Goal: Task Accomplishment & Management: Use online tool/utility

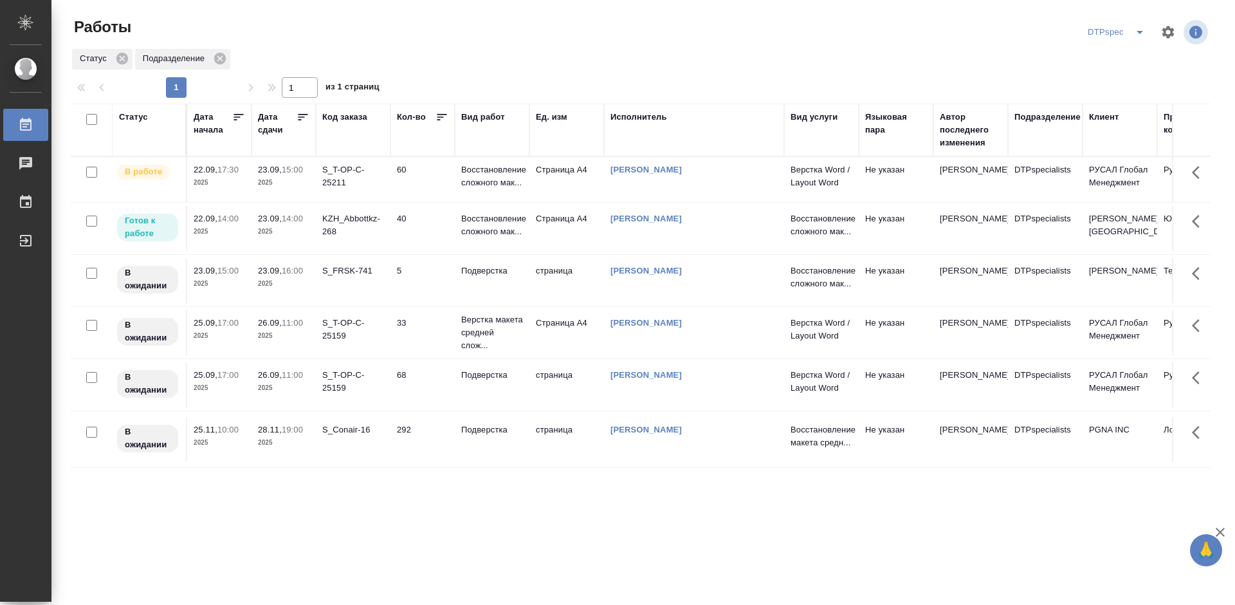
click at [302, 114] on icon at bounding box center [303, 117] width 10 height 6
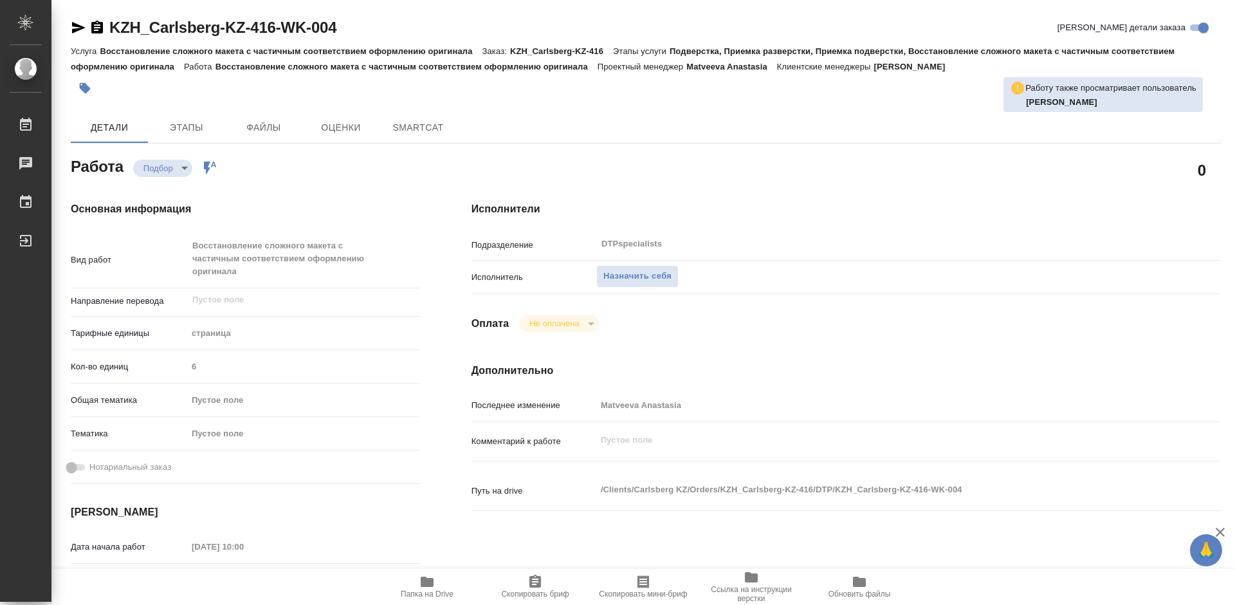
type textarea "x"
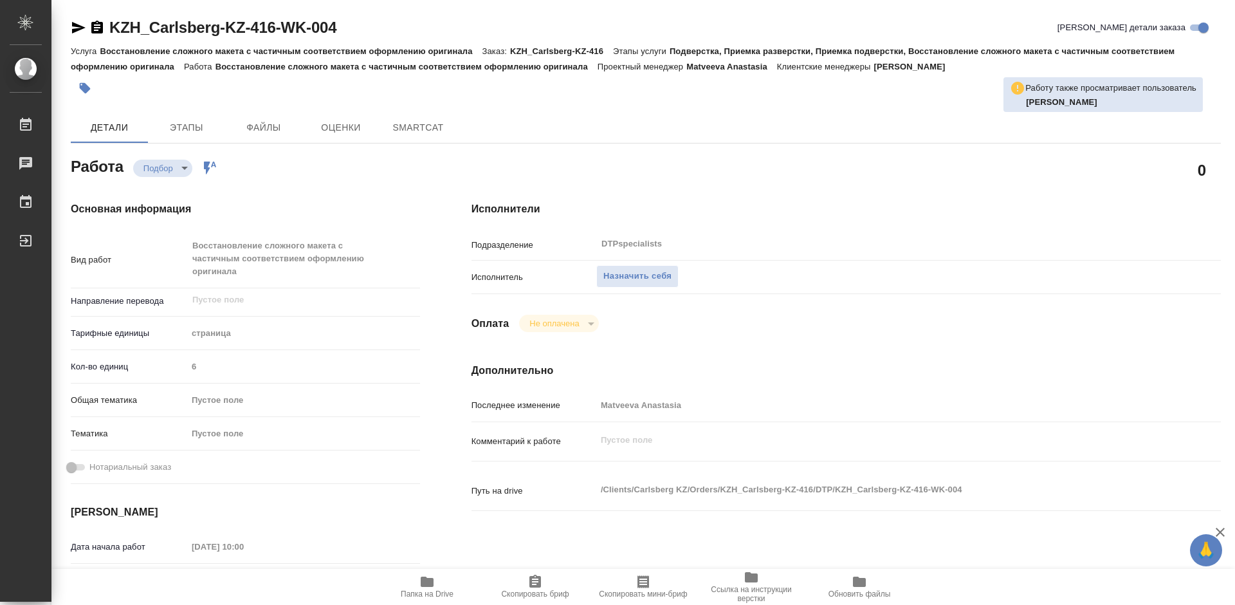
type textarea "x"
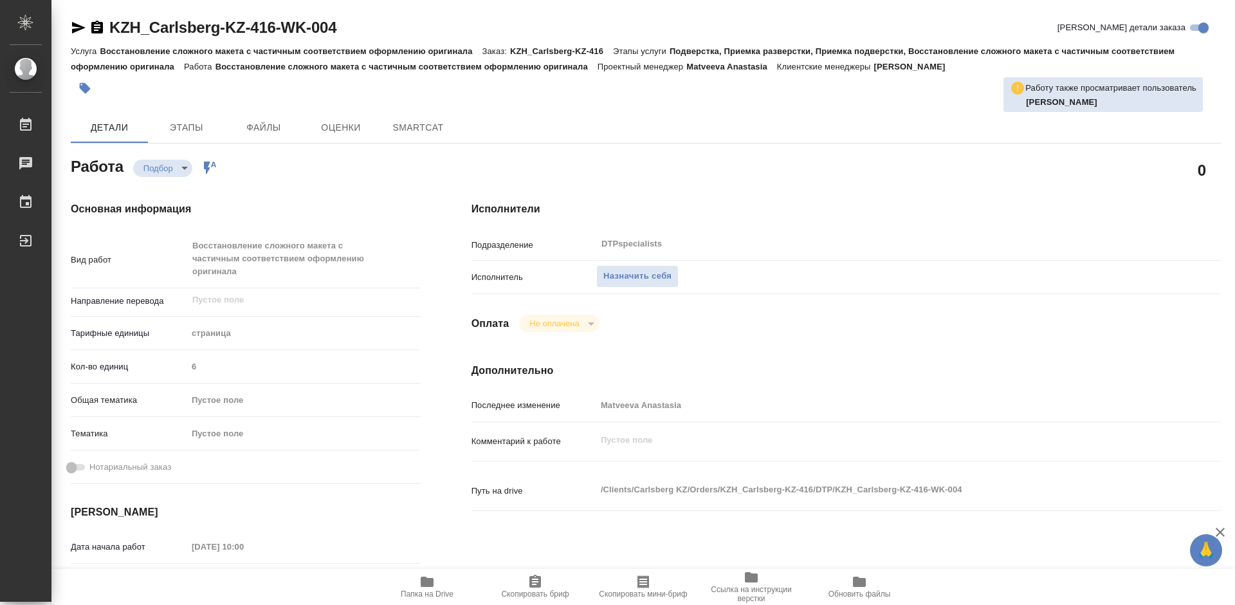
type textarea "x"
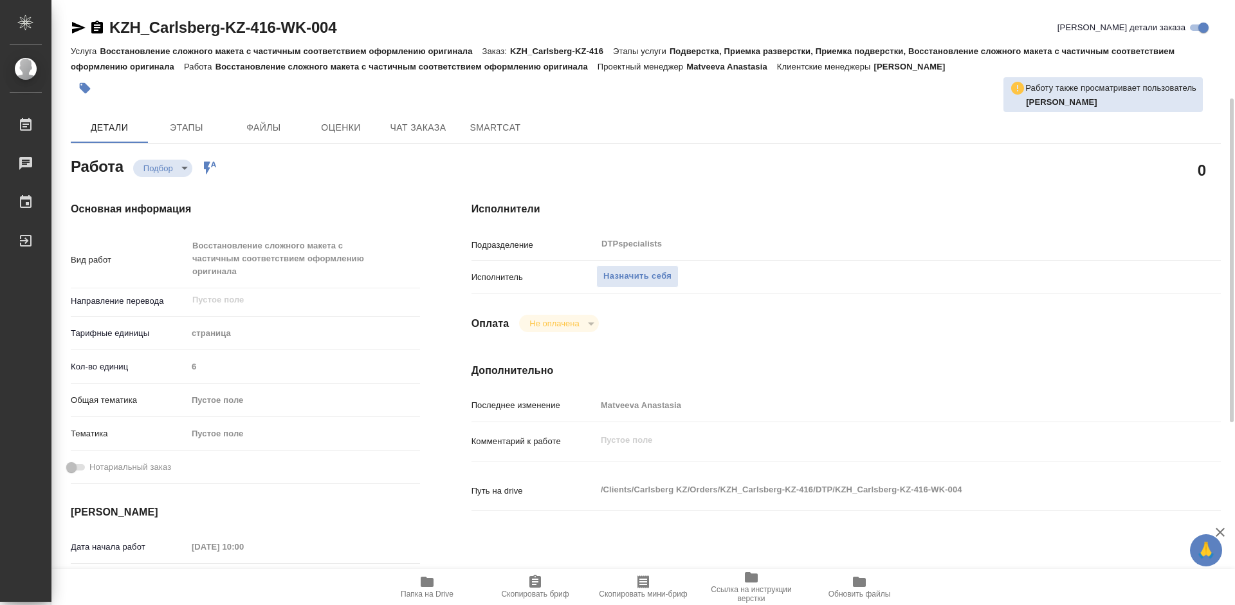
scroll to position [193, 0]
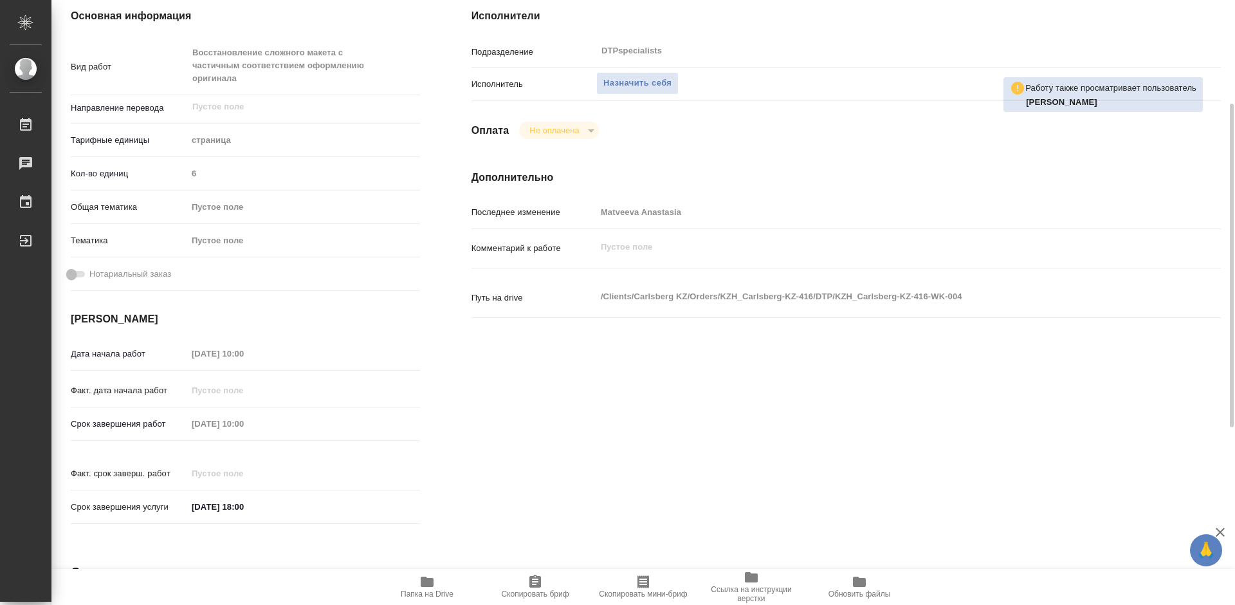
type textarea "x"
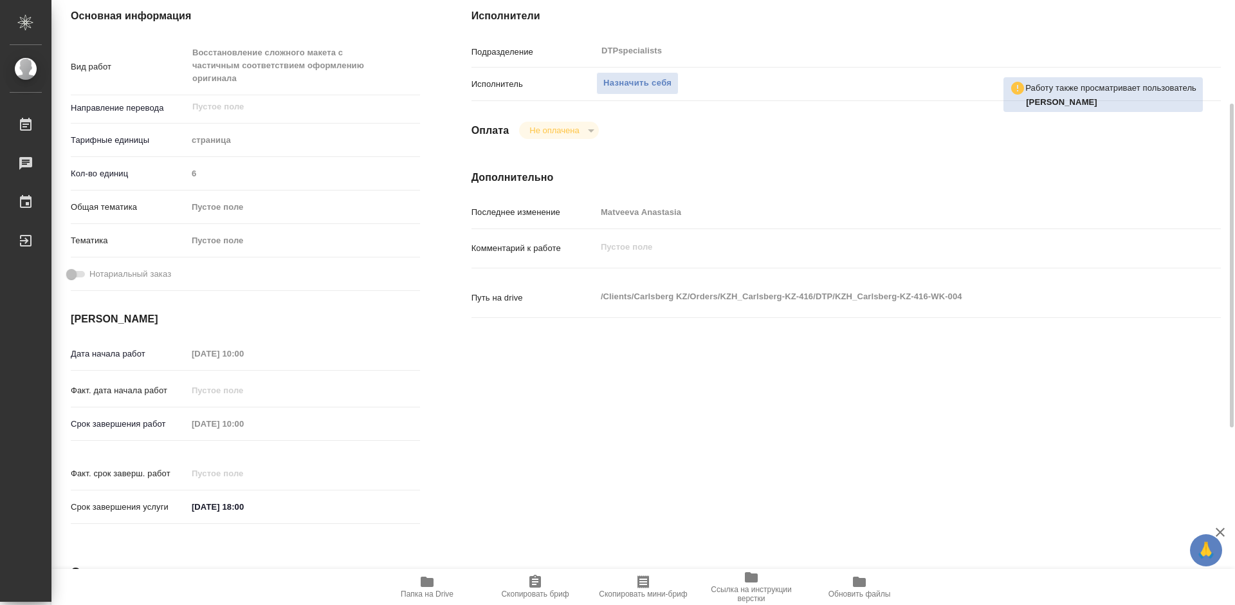
type textarea "x"
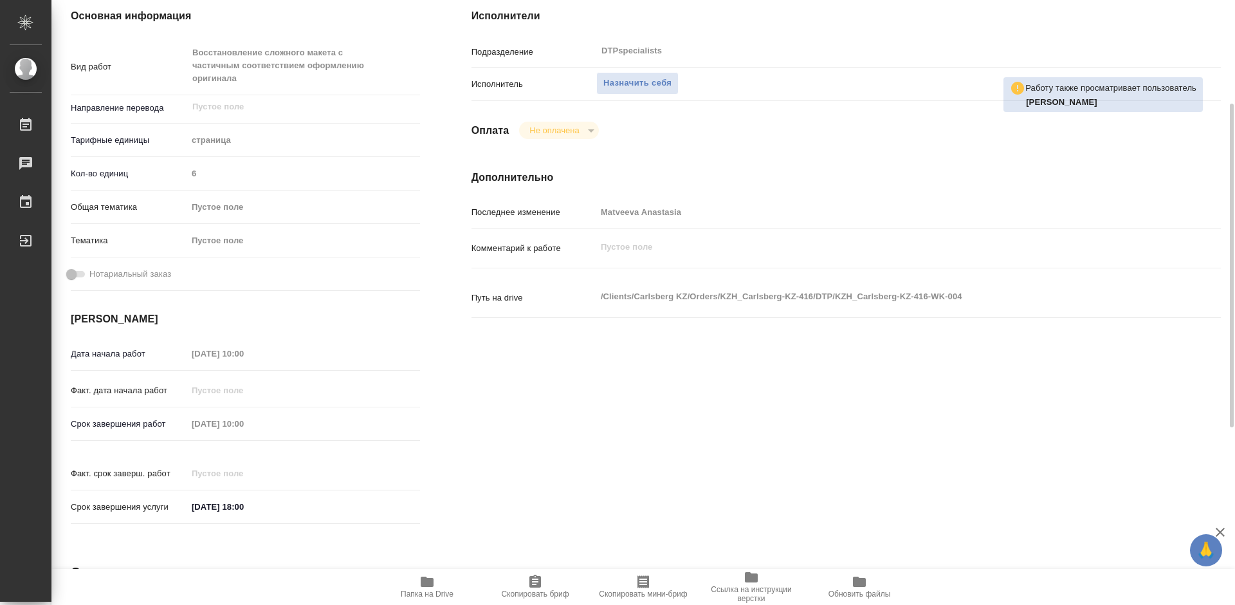
scroll to position [64, 0]
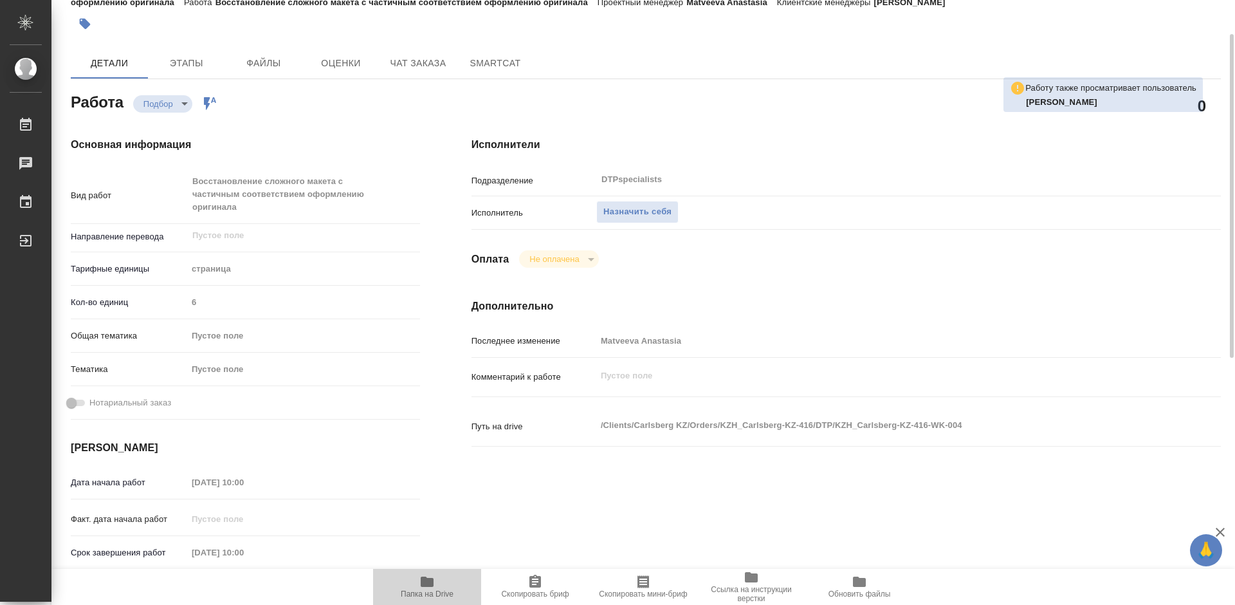
click at [434, 589] on span "Папка на Drive" at bounding box center [427, 593] width 53 height 9
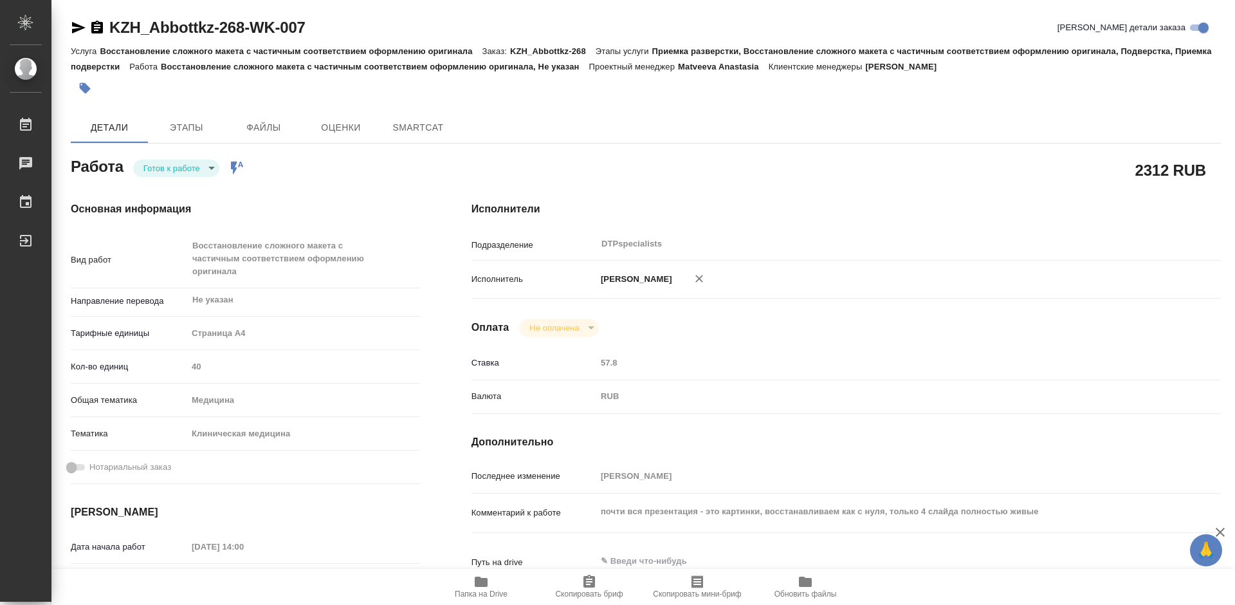
type textarea "x"
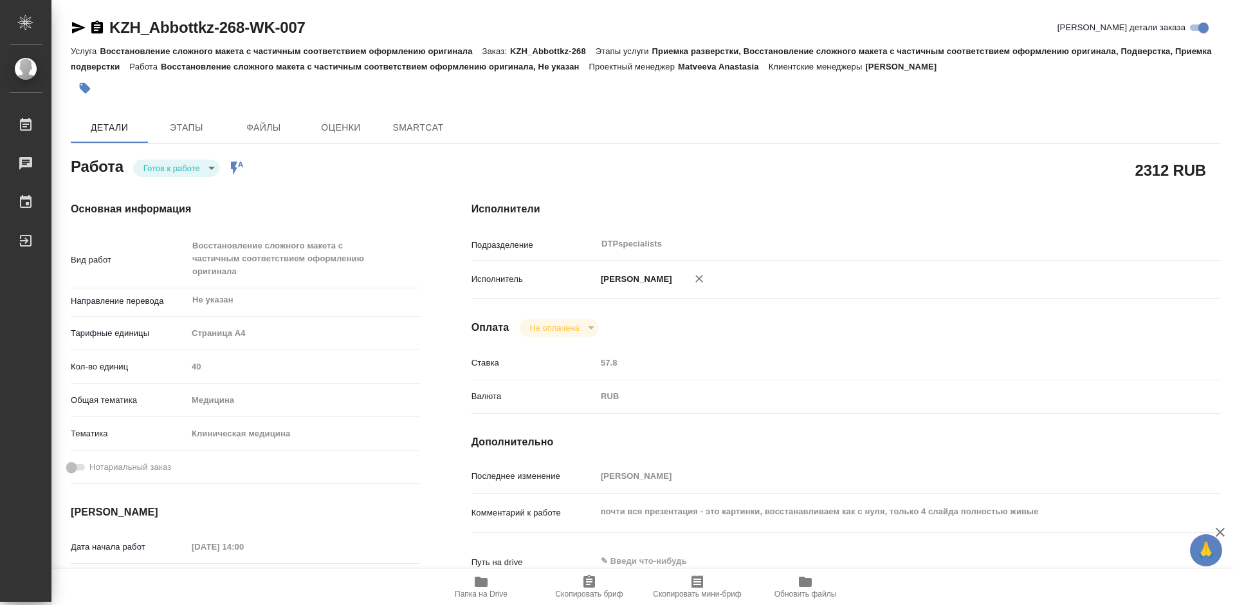
type textarea "x"
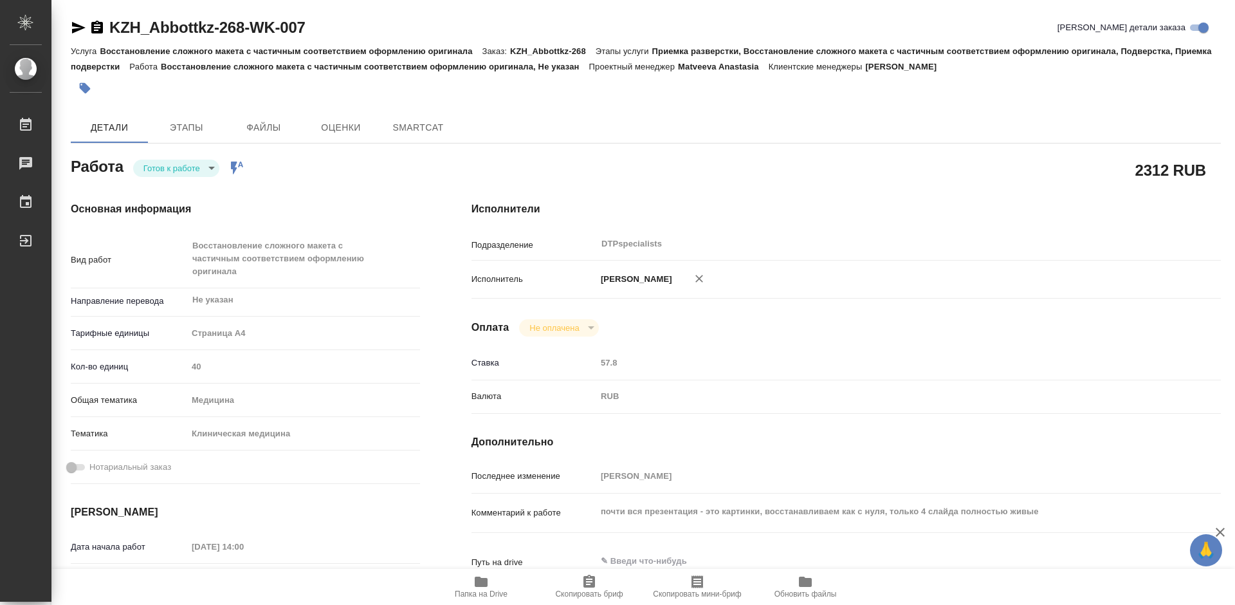
type textarea "x"
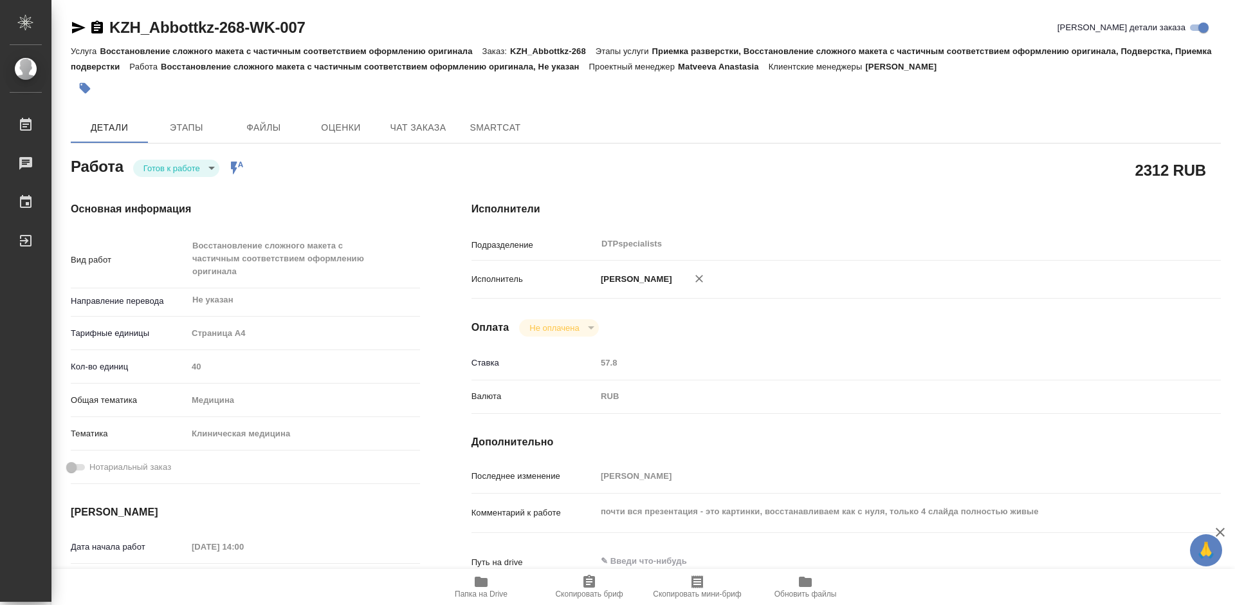
type textarea "x"
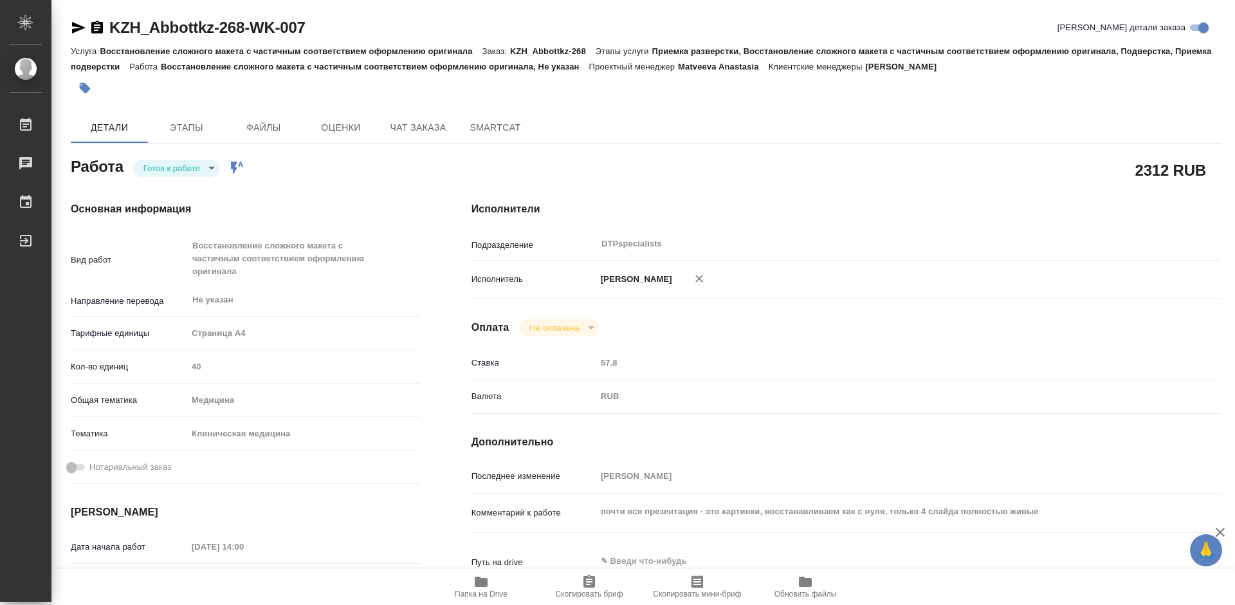
click at [185, 172] on body "🙏 .cls-1 fill:#fff; AWATERA Работы Чаты График Выйти KZH_Abbottkz-268-WK-007 Кр…" at bounding box center [617, 302] width 1235 height 605
type textarea "x"
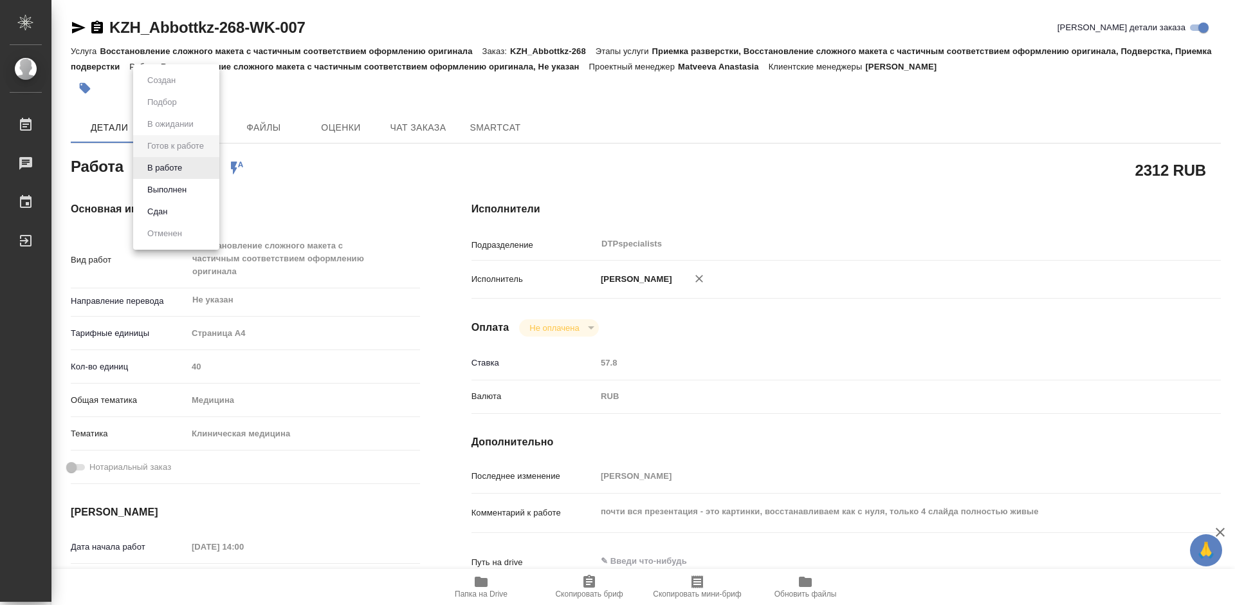
type textarea "x"
click at [173, 167] on button "В работе" at bounding box center [164, 168] width 42 height 14
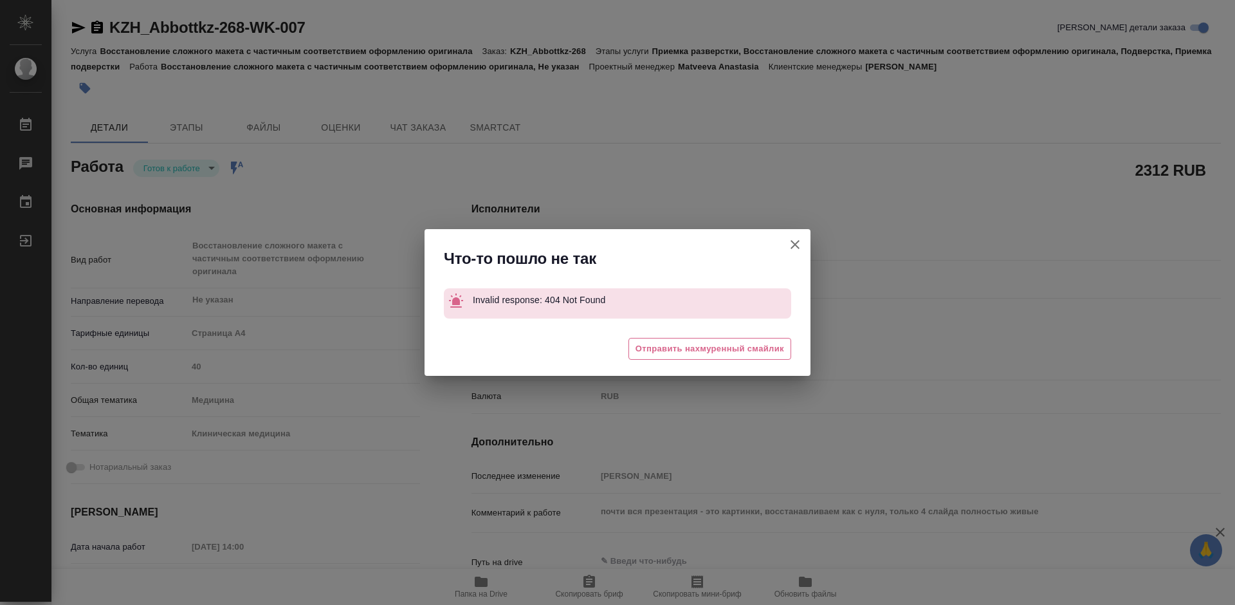
type textarea "x"
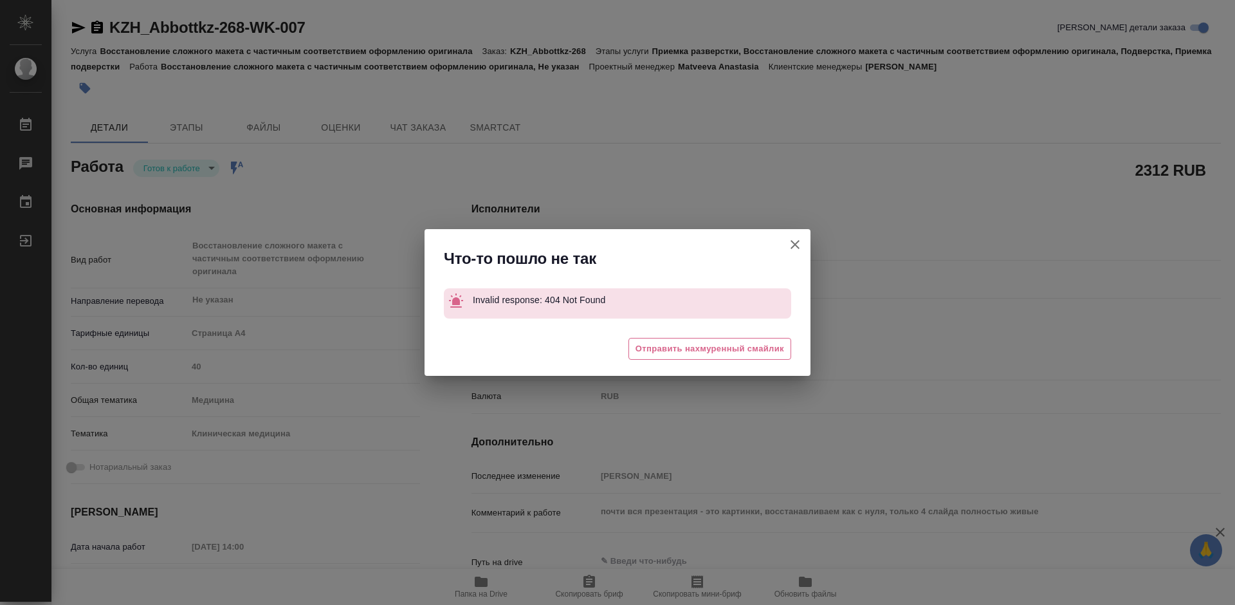
type textarea "x"
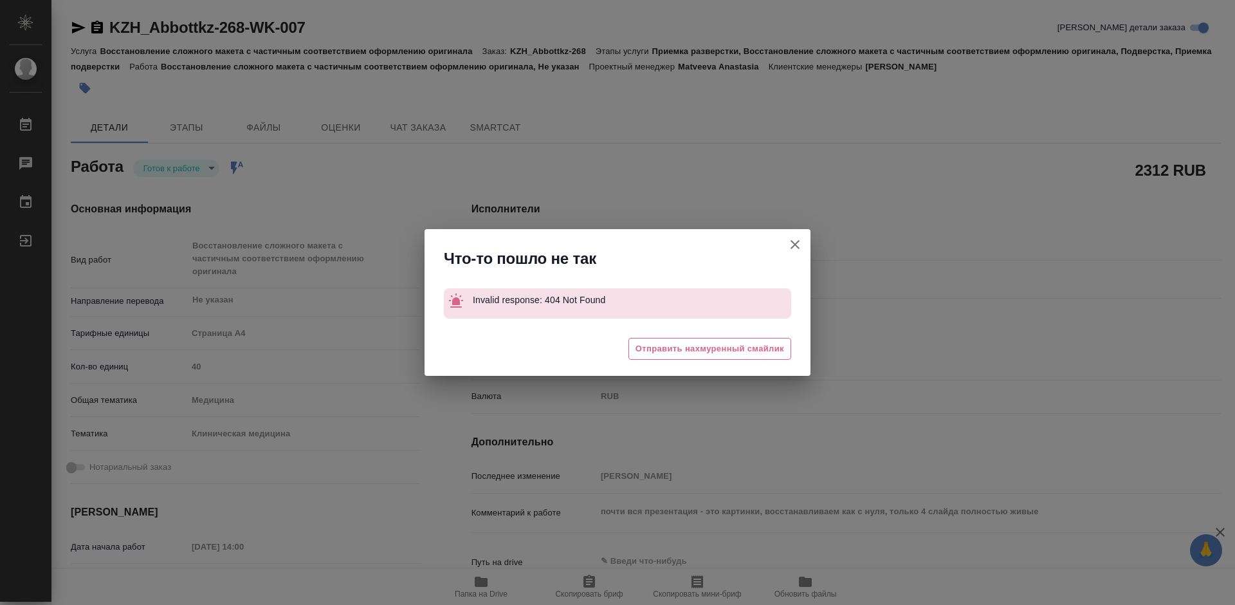
type textarea "x"
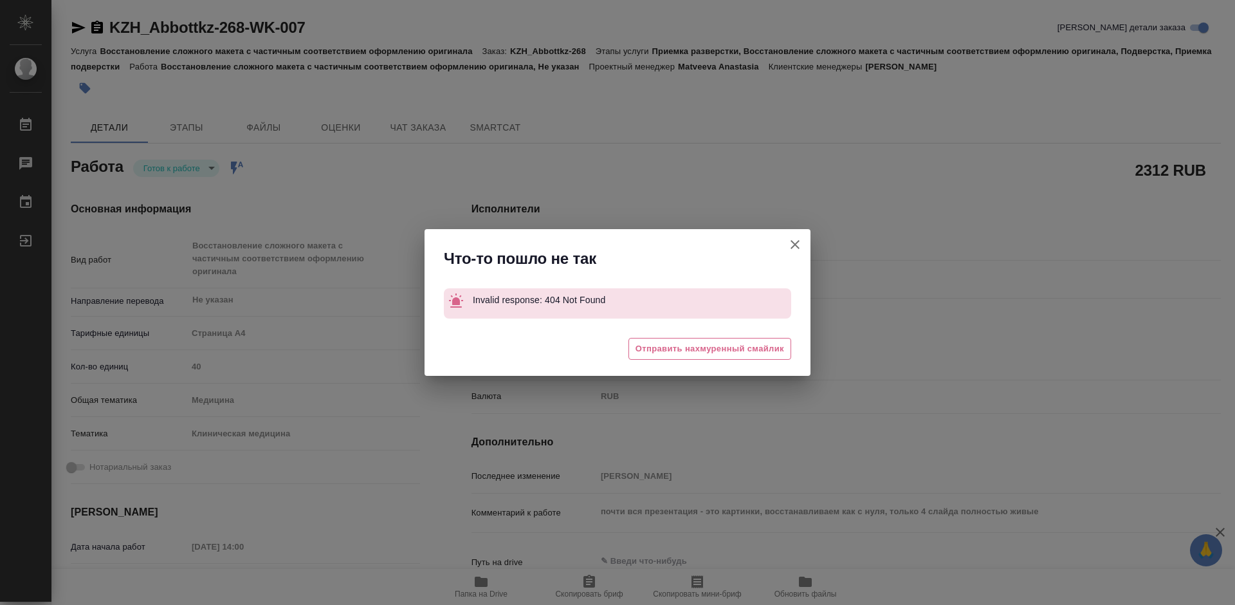
type textarea "x"
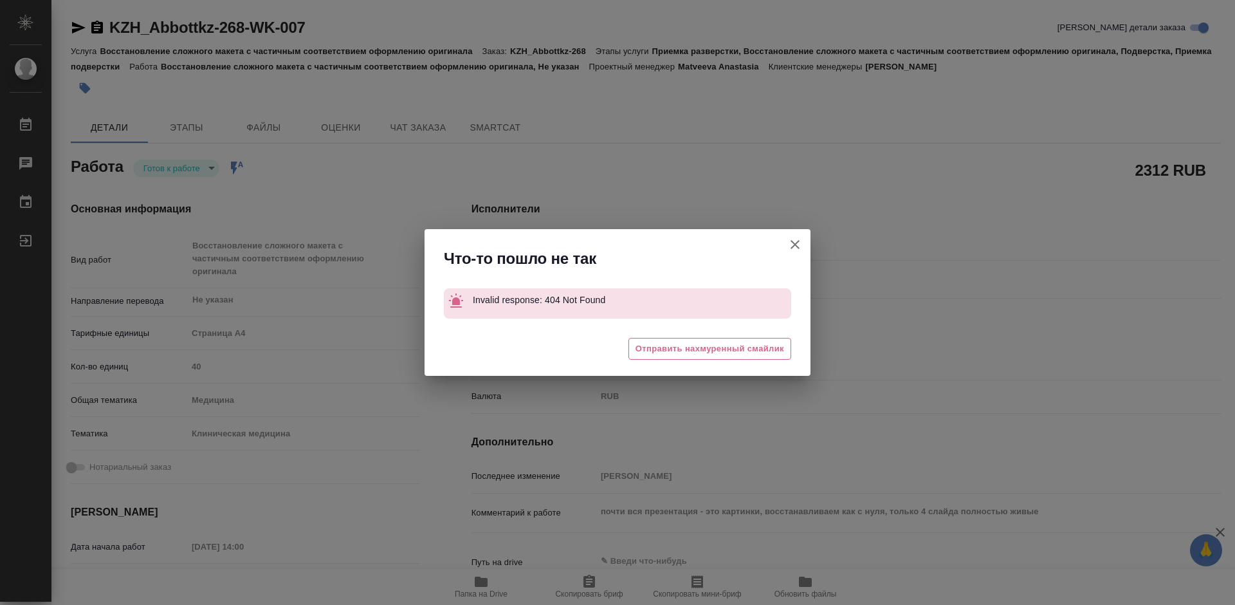
click at [795, 245] on icon "button" at bounding box center [795, 244] width 9 height 9
type textarea "x"
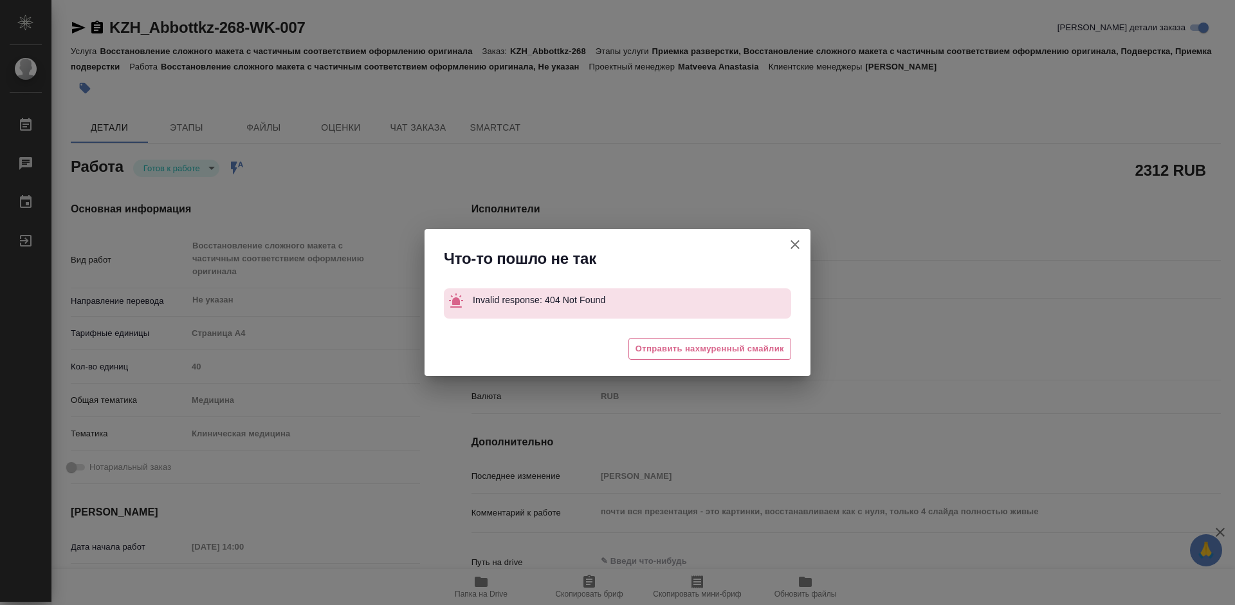
type textarea "x"
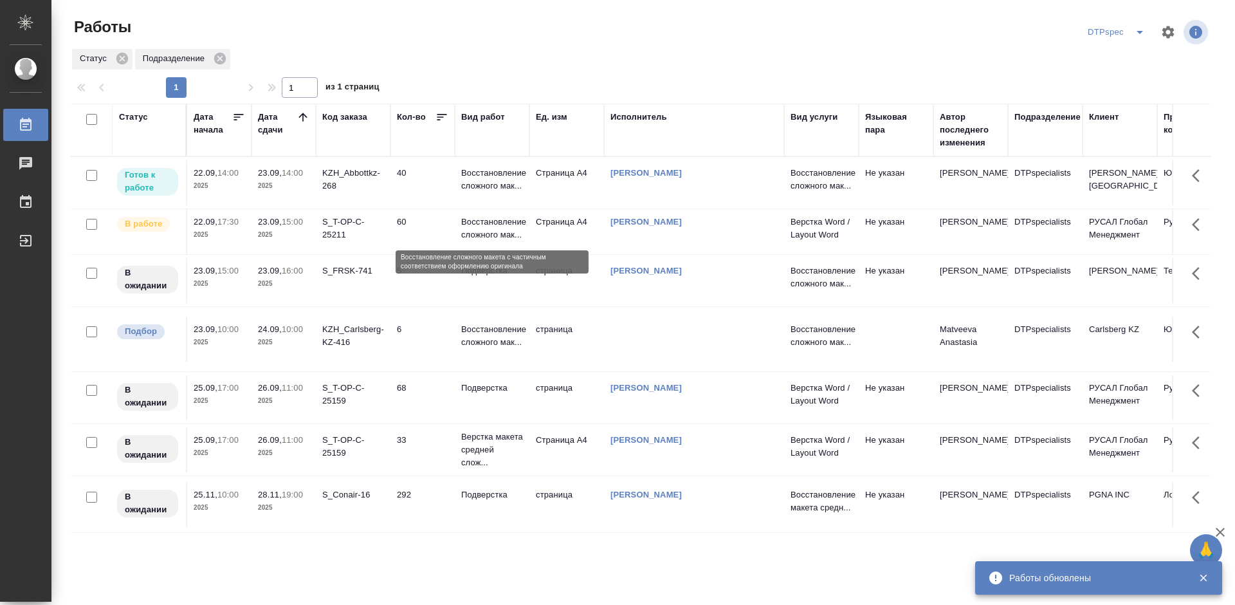
click at [482, 226] on p "Восстановление сложного мак..." at bounding box center [492, 228] width 62 height 26
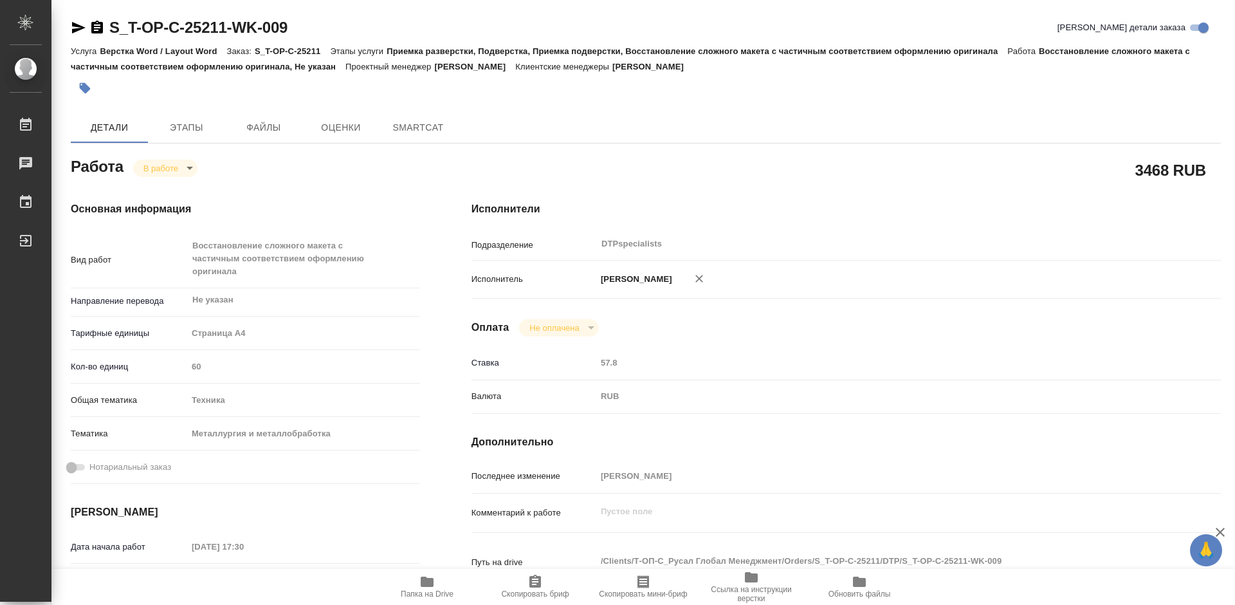
type textarea "x"
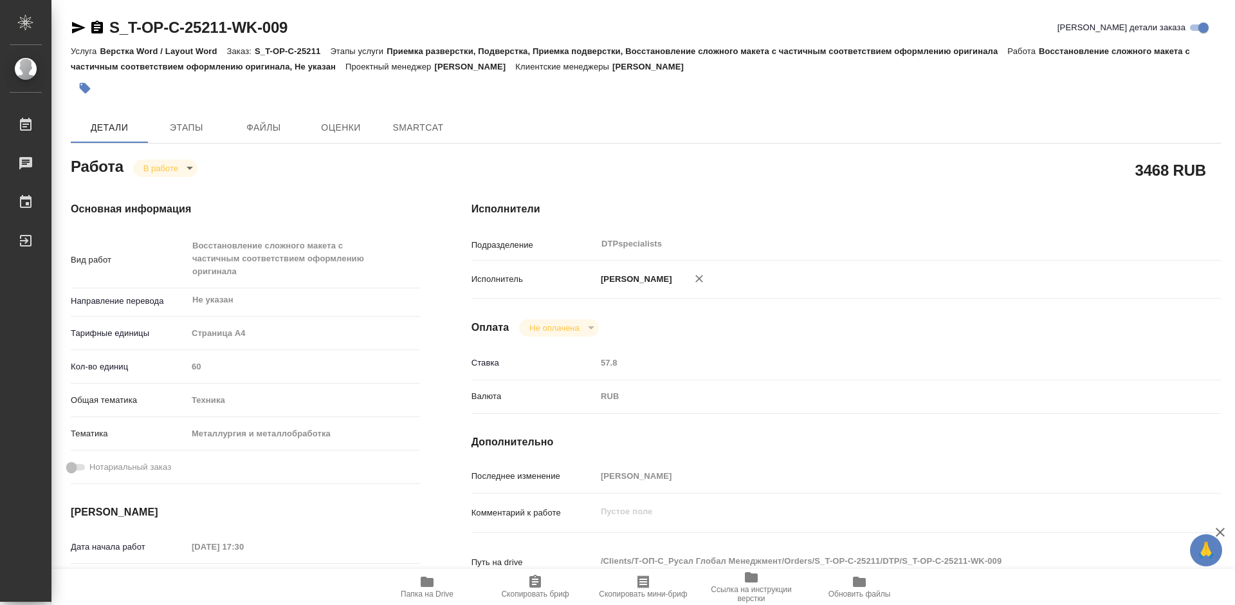
type textarea "x"
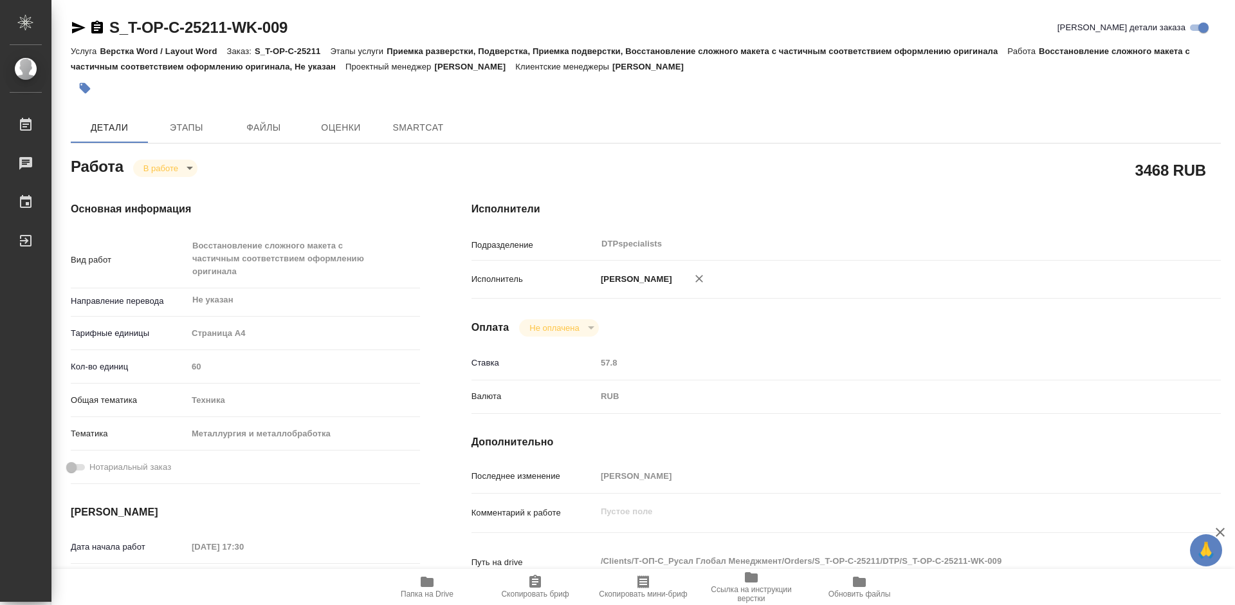
type textarea "x"
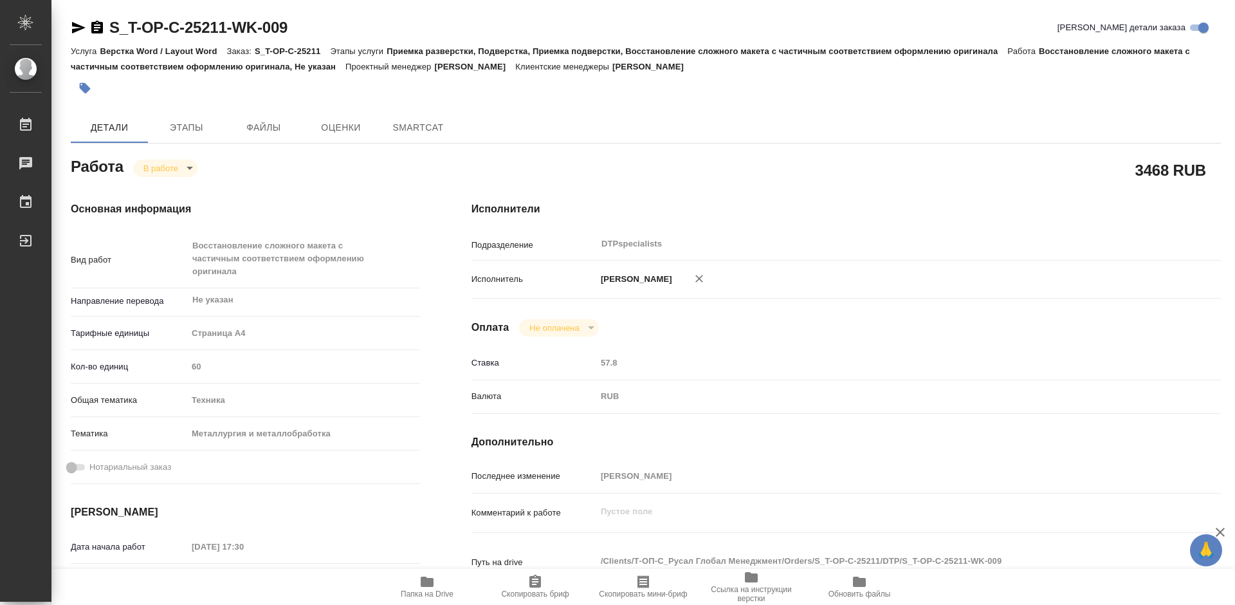
type textarea "x"
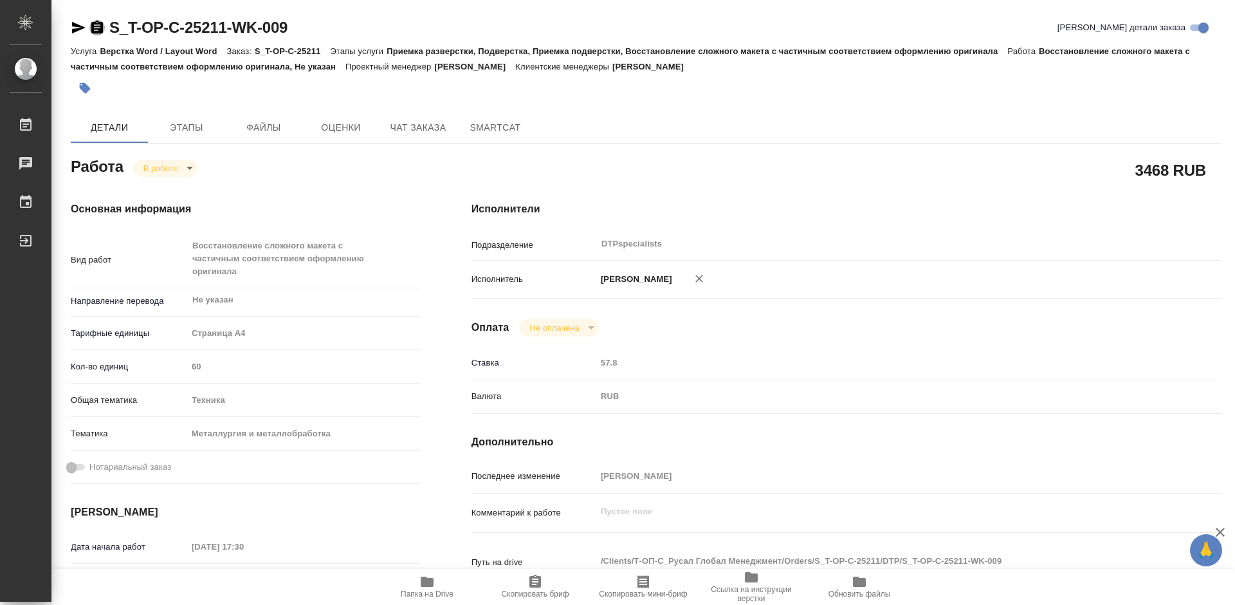
click at [93, 25] on icon "button" at bounding box center [97, 27] width 12 height 13
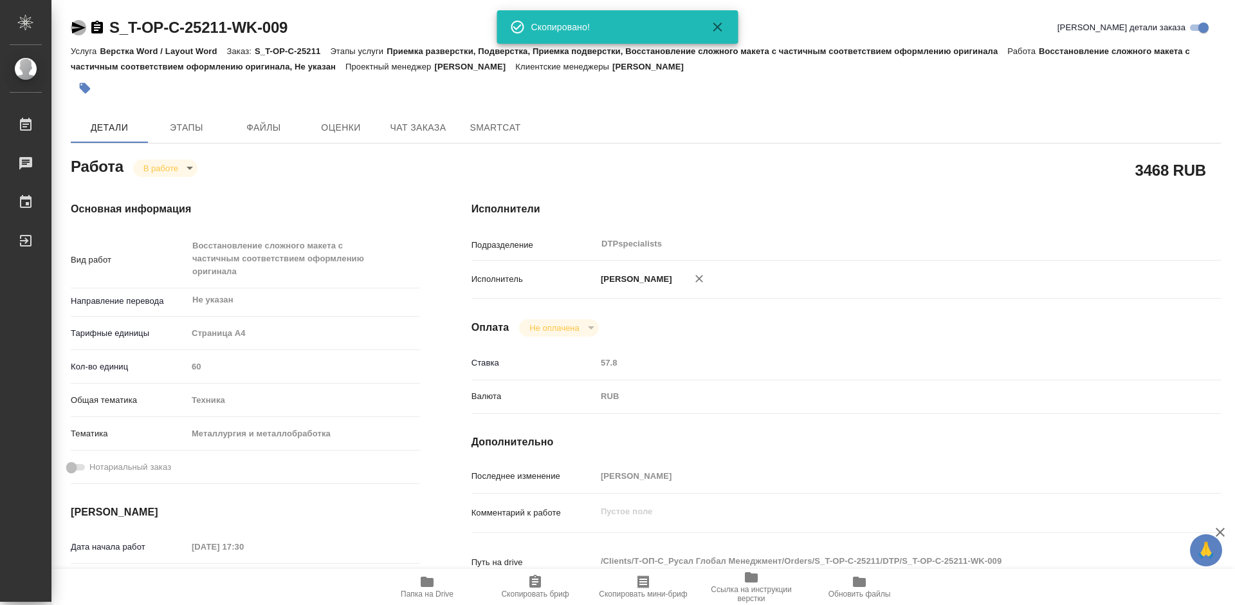
click at [75, 25] on icon "button" at bounding box center [79, 28] width 14 height 12
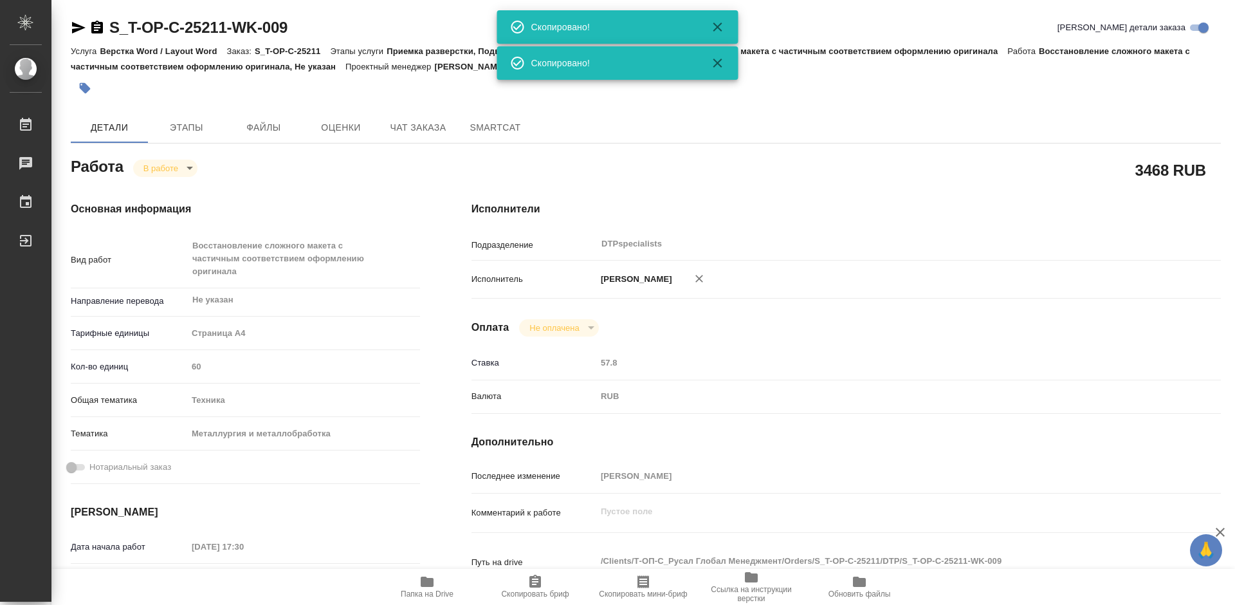
type textarea "x"
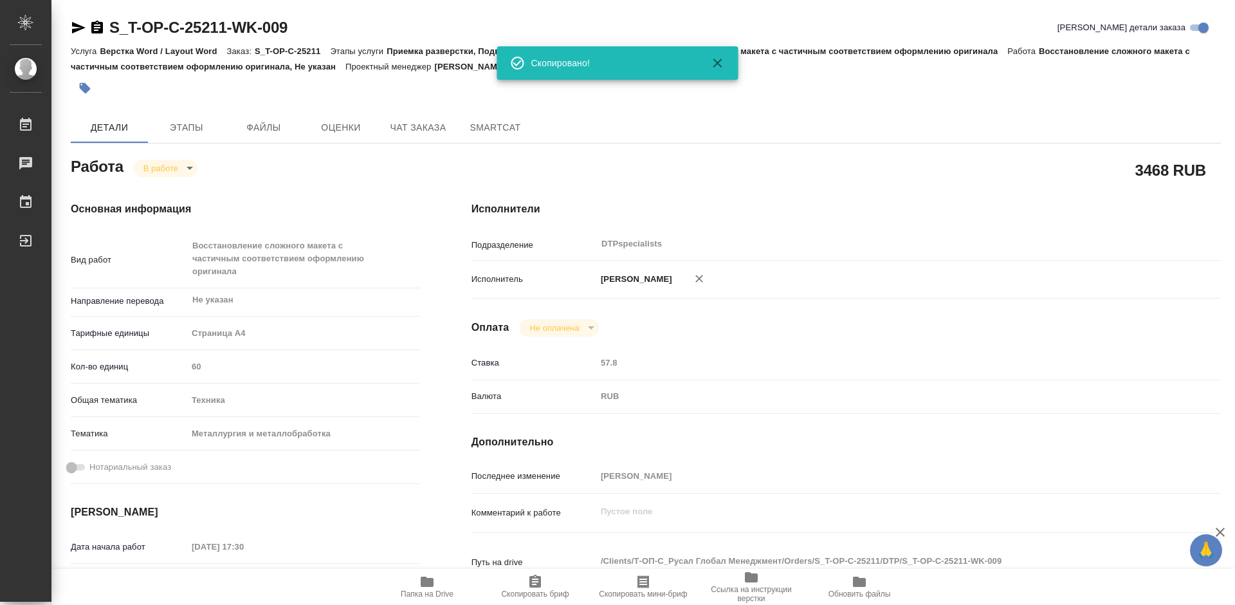
type textarea "x"
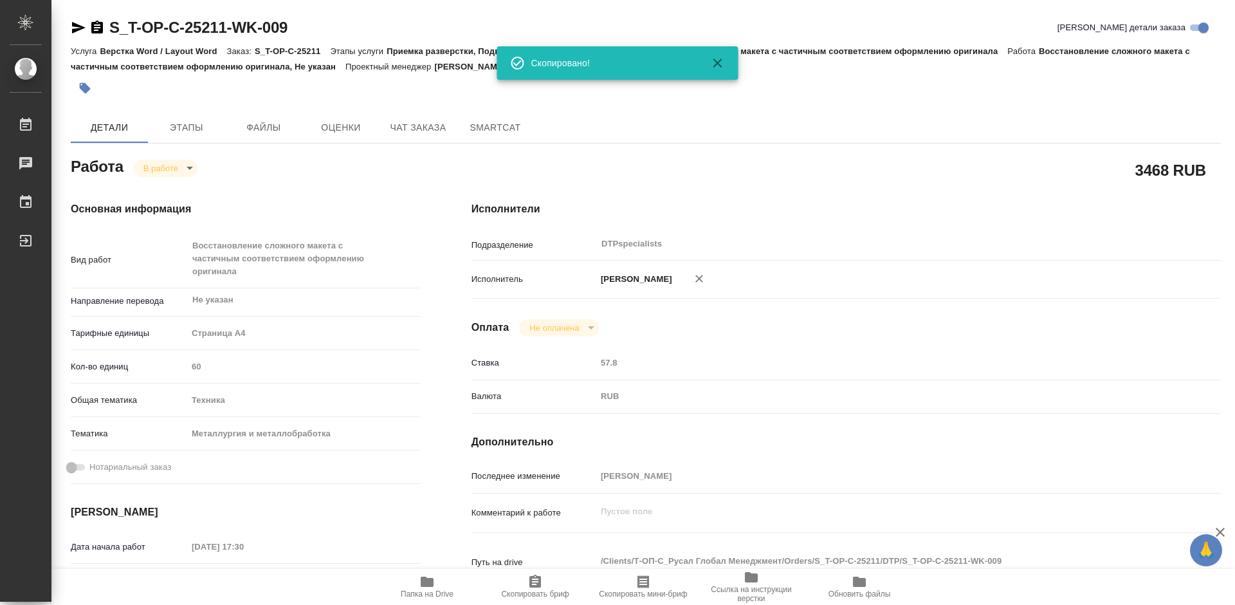
scroll to position [193, 0]
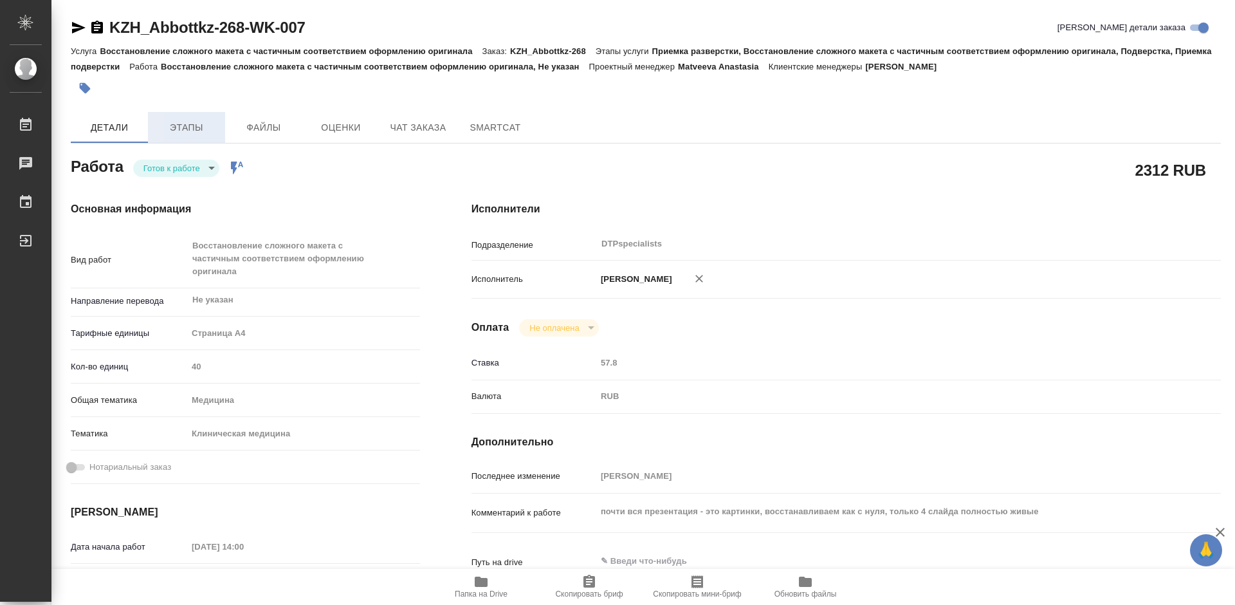
click at [187, 125] on span "Этапы" at bounding box center [187, 128] width 62 height 16
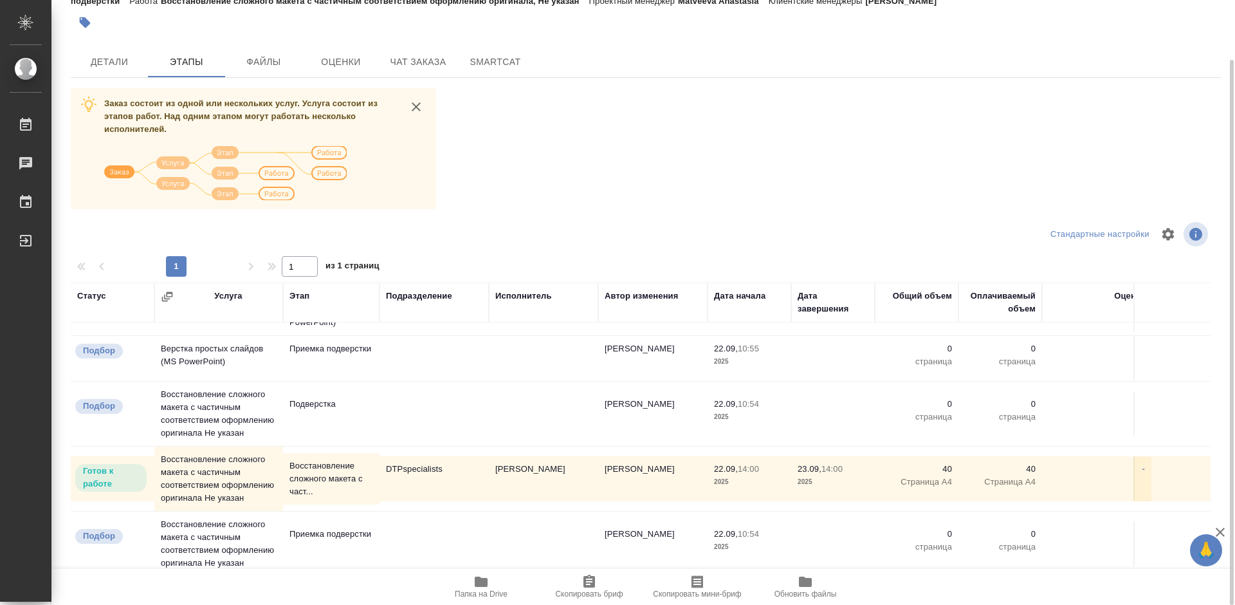
scroll to position [105, 0]
